Goal: Task Accomplishment & Management: Complete application form

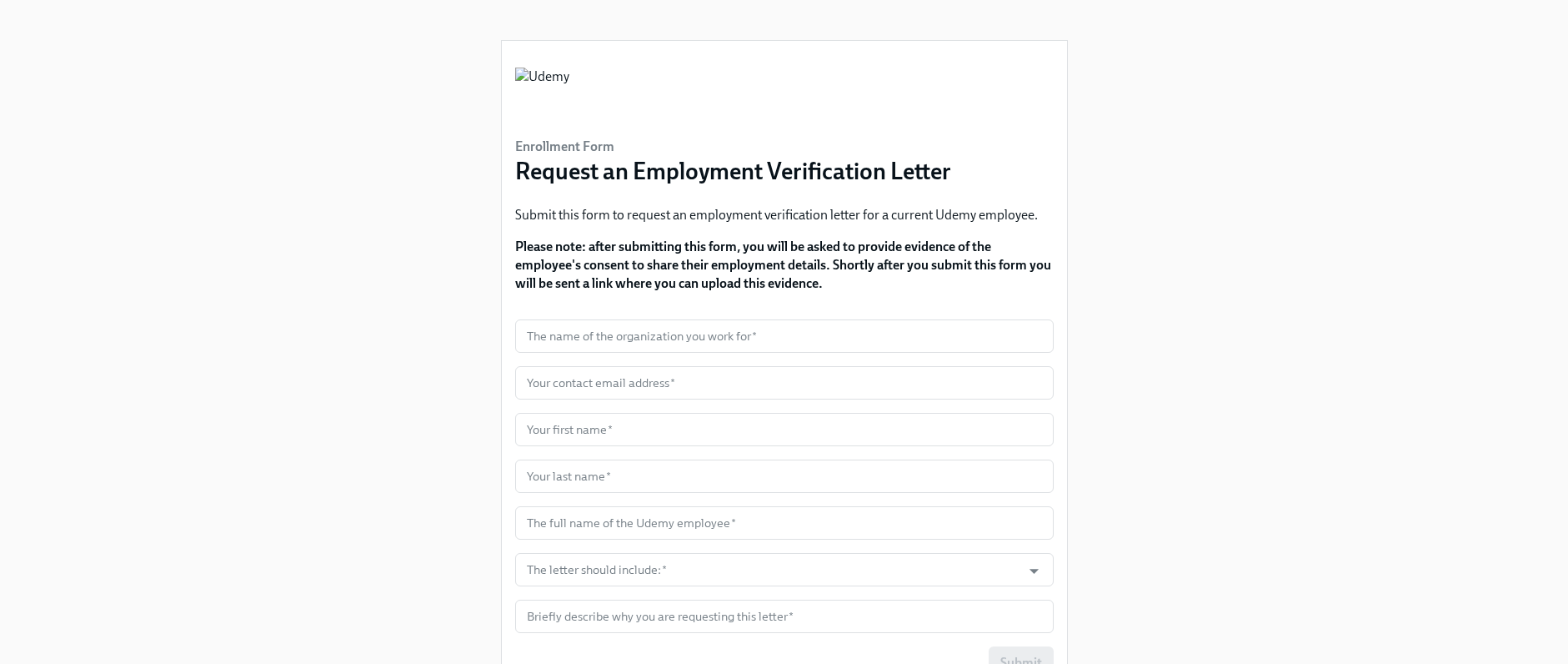
click at [453, 635] on div "Enrollment Form Request an Employment Verification Letter Submit this form to r…" at bounding box center [784, 354] width 1488 height 708
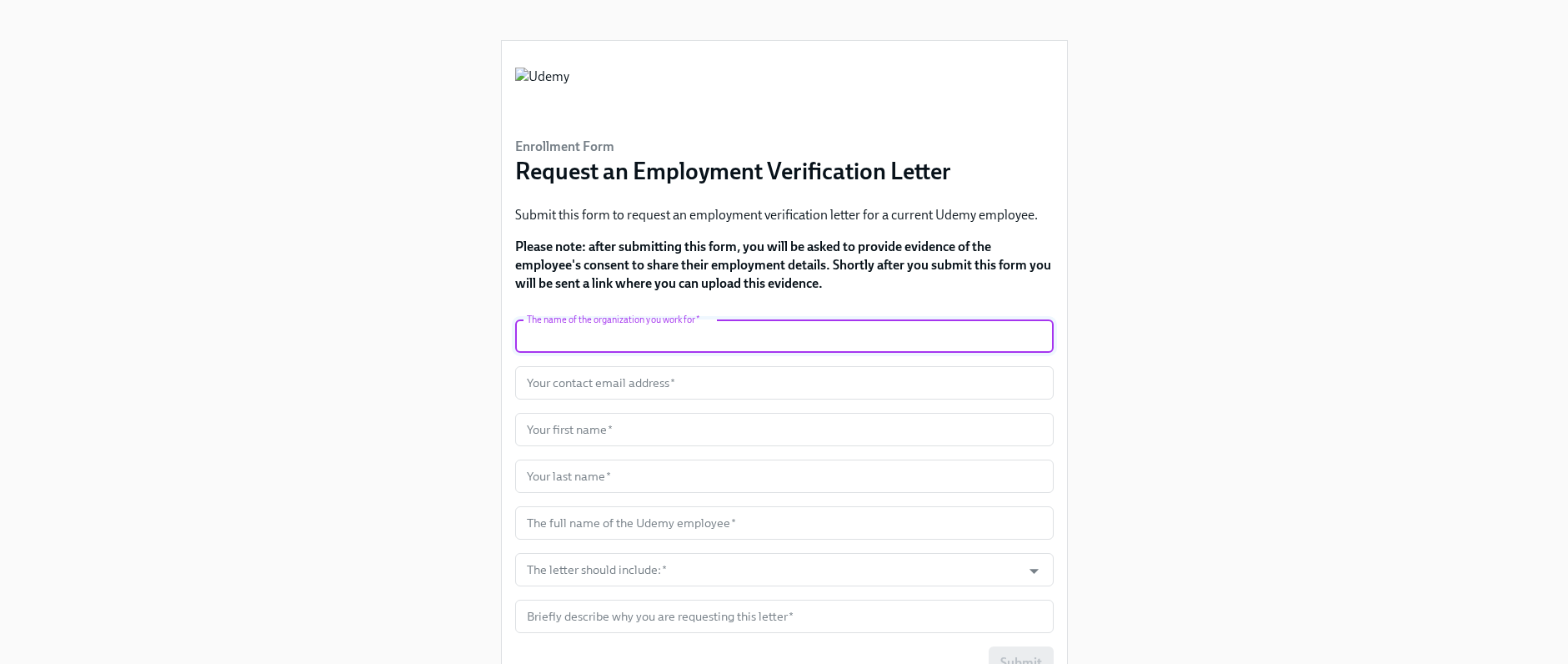
click at [623, 330] on input "text" at bounding box center [784, 336] width 538 height 34
type input "Associated Bank"
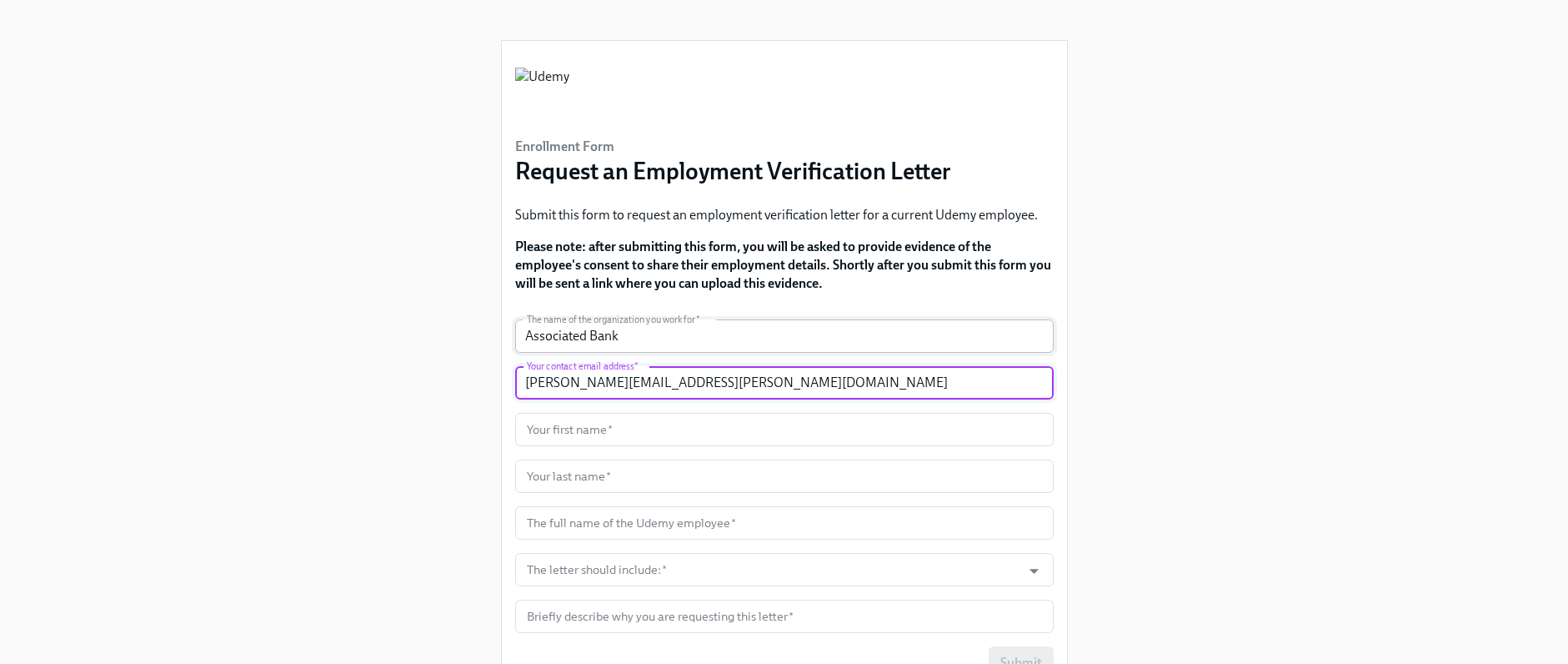
type input "[PERSON_NAME][EMAIL_ADDRESS][PERSON_NAME][DOMAIN_NAME]"
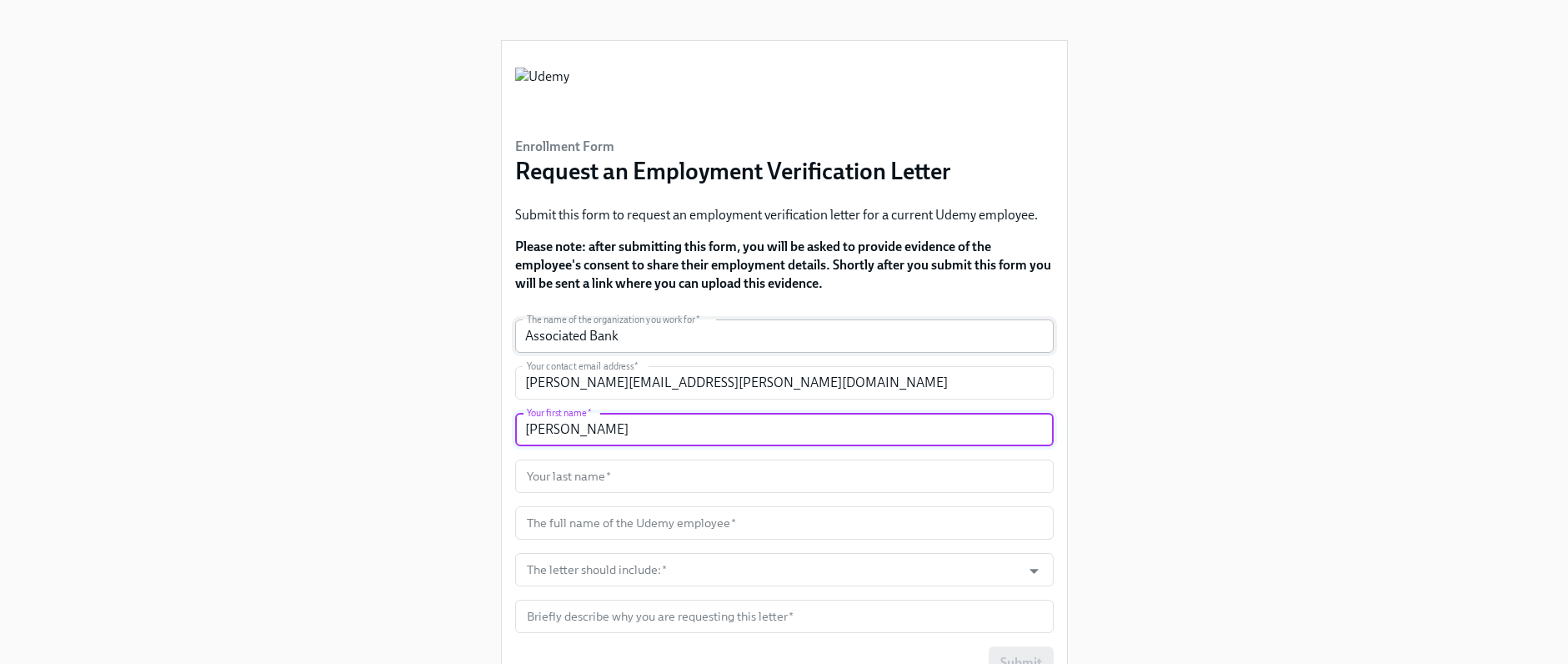
type input "[PERSON_NAME]"
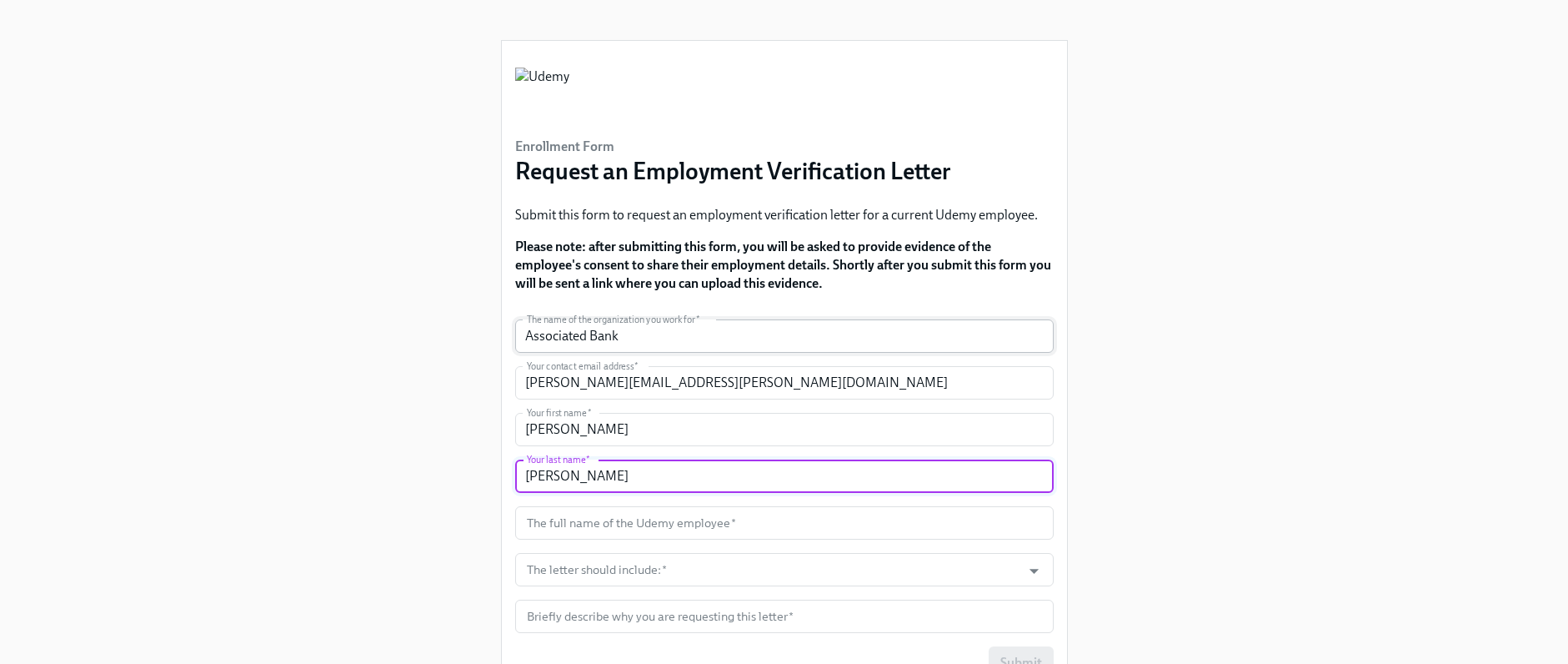
type input "[PERSON_NAME]"
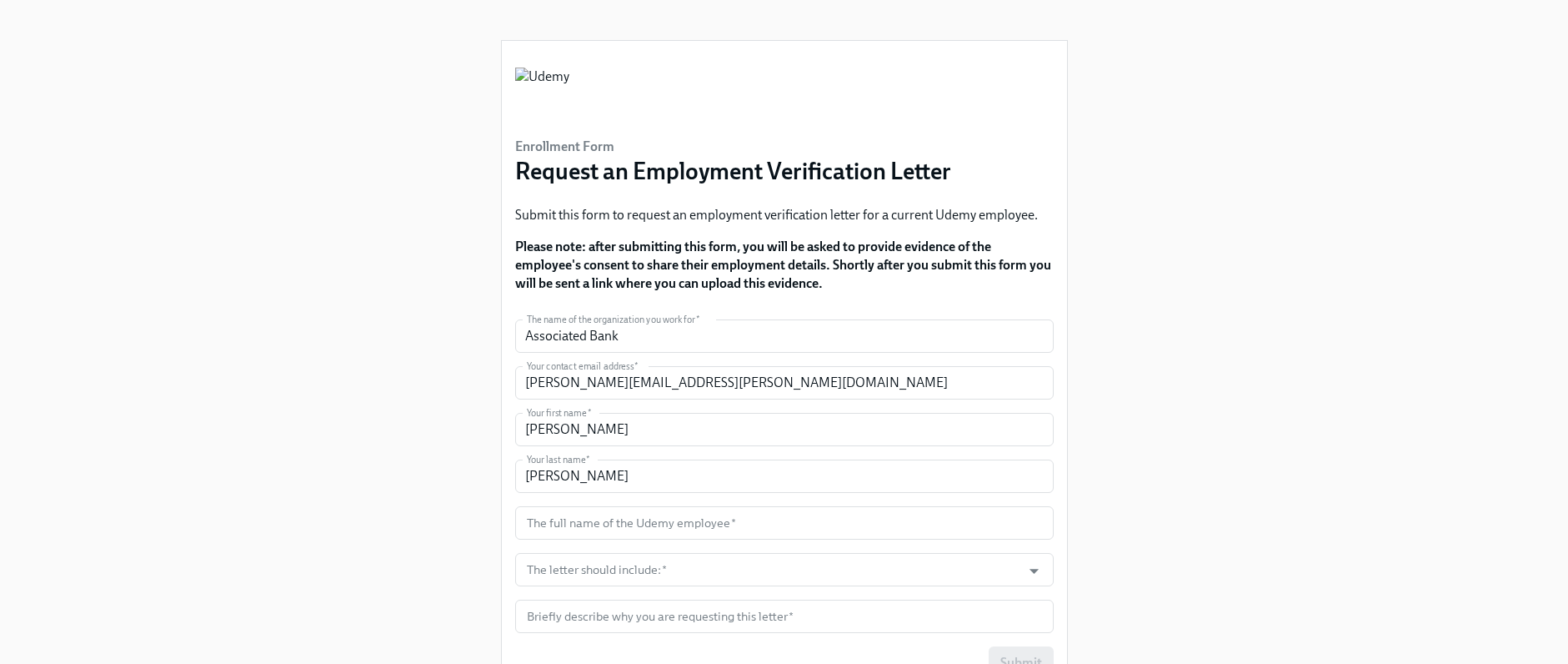
click at [1343, 533] on div "Enrollment Form Request an Employment Verification Letter Submit this form to r…" at bounding box center [784, 354] width 1488 height 708
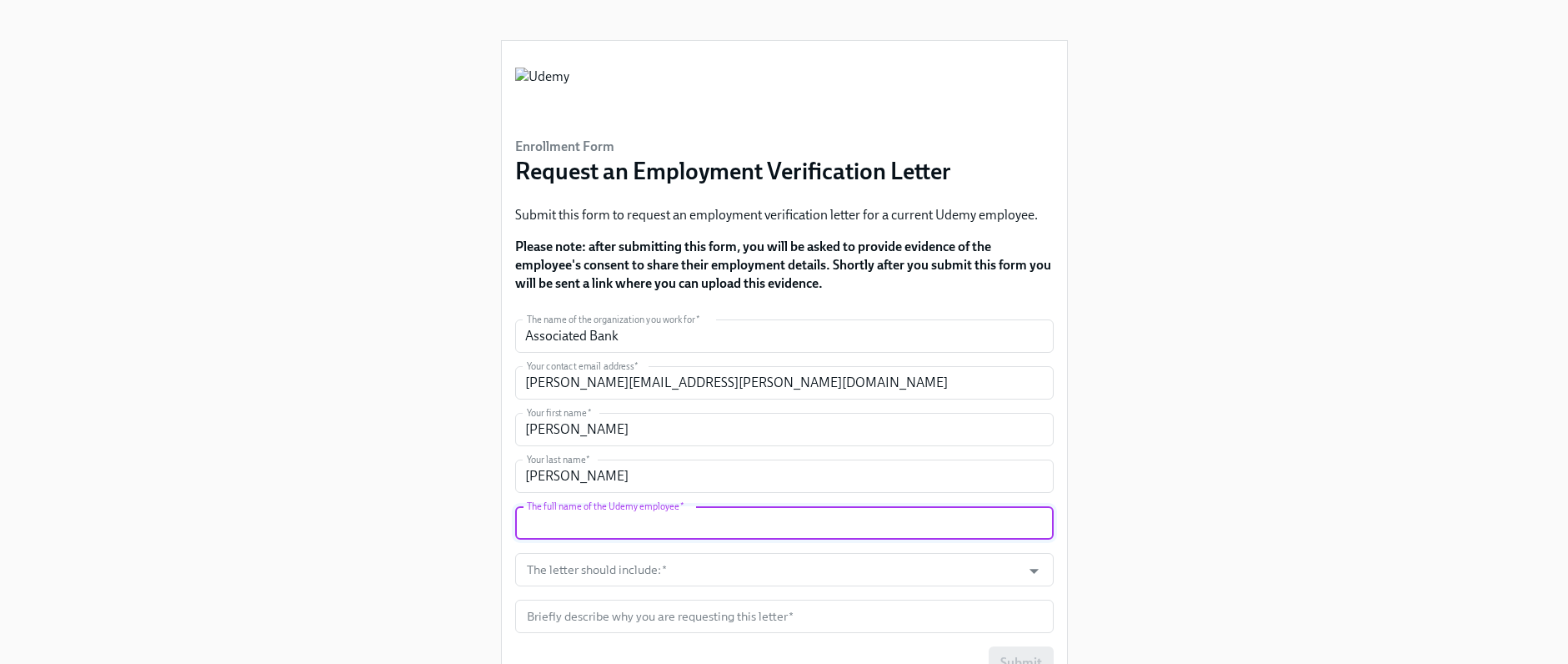
click at [704, 519] on input "text" at bounding box center [784, 523] width 538 height 34
type input "[PERSON_NAME]"
click at [646, 568] on input "The letter should include:   *" at bounding box center [768, 570] width 490 height 34
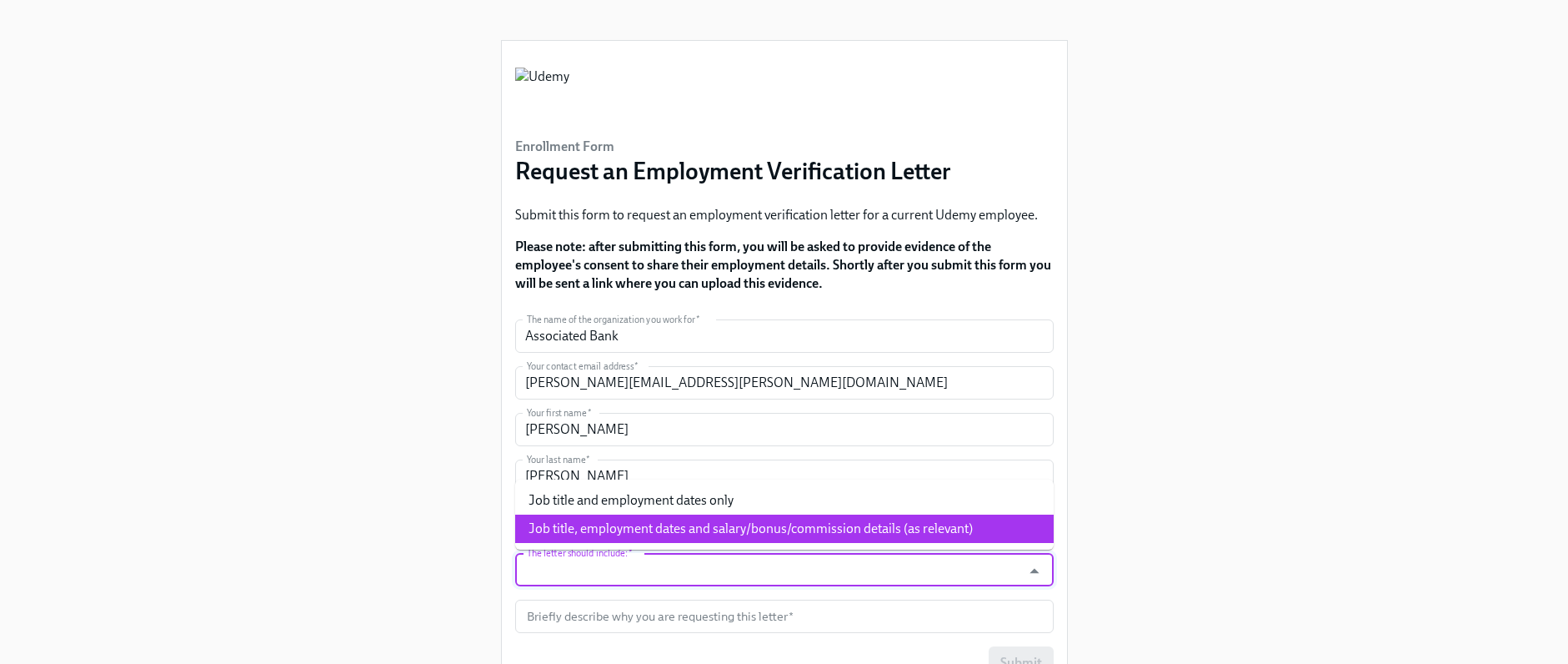
click at [655, 533] on li "Job title, employment dates and salary/bonus/commission details (as relevant)" at bounding box center [784, 529] width 538 height 28
type input "Job title, employment dates and salary/bonus/commission details (as relevant)"
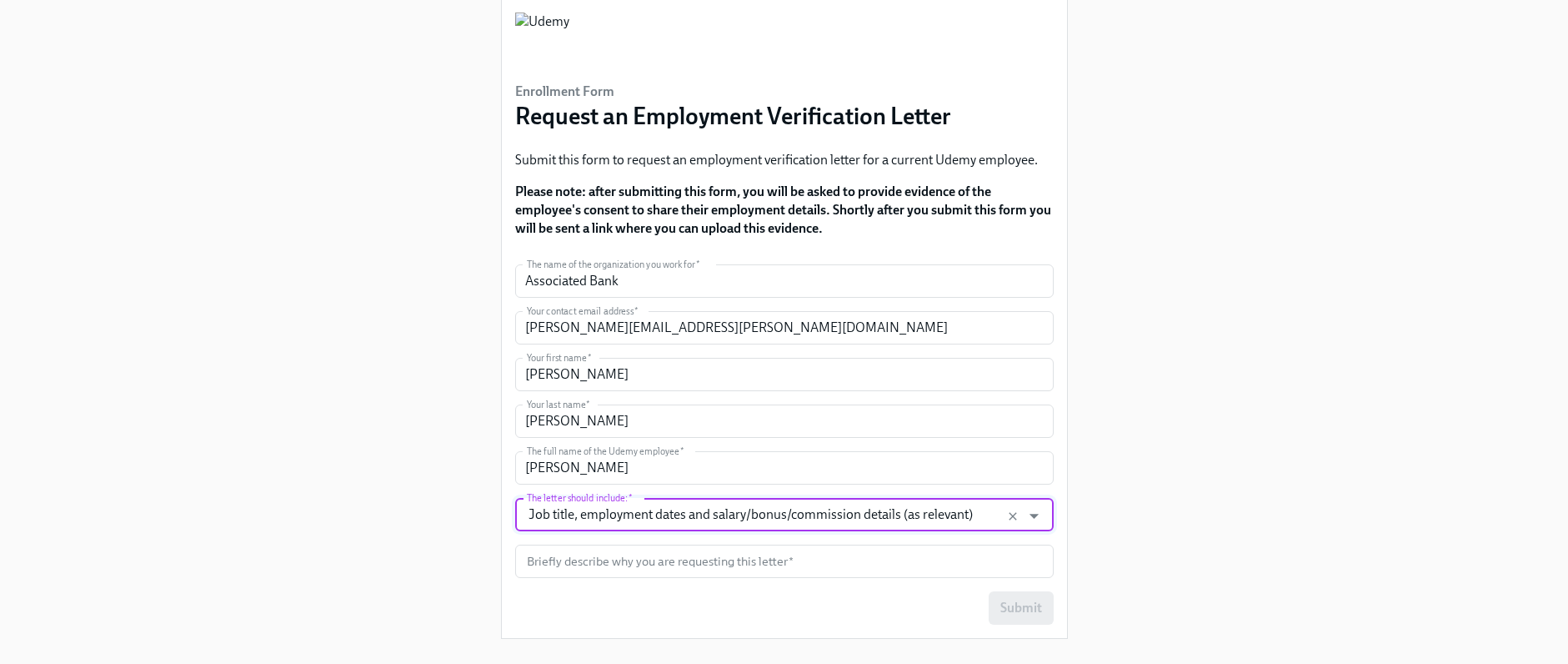
scroll to position [84, 0]
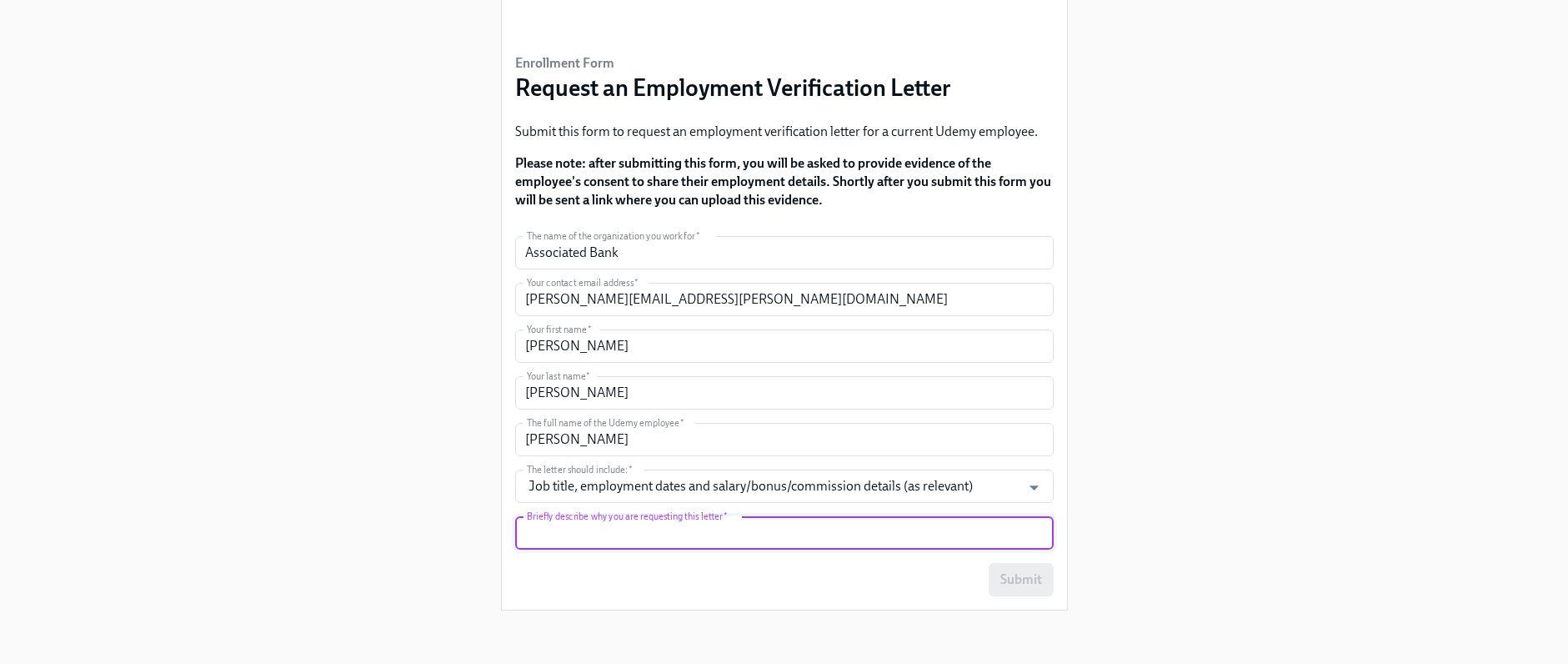
click at [700, 541] on input "text" at bounding box center [784, 533] width 538 height 34
type input "Approval for a mortgage application"
click at [991, 578] on button "Submit" at bounding box center [1021, 580] width 65 height 34
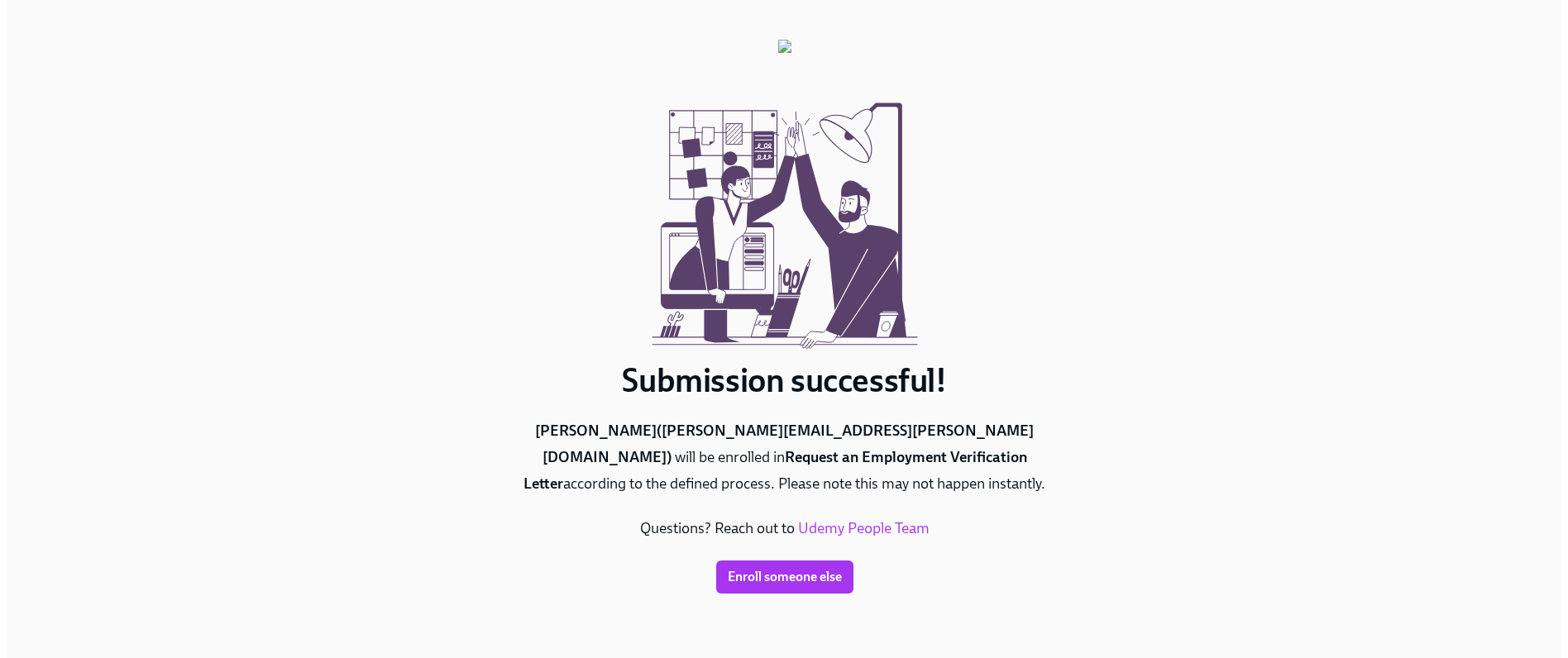
scroll to position [0, 0]
